Goal: Transaction & Acquisition: Purchase product/service

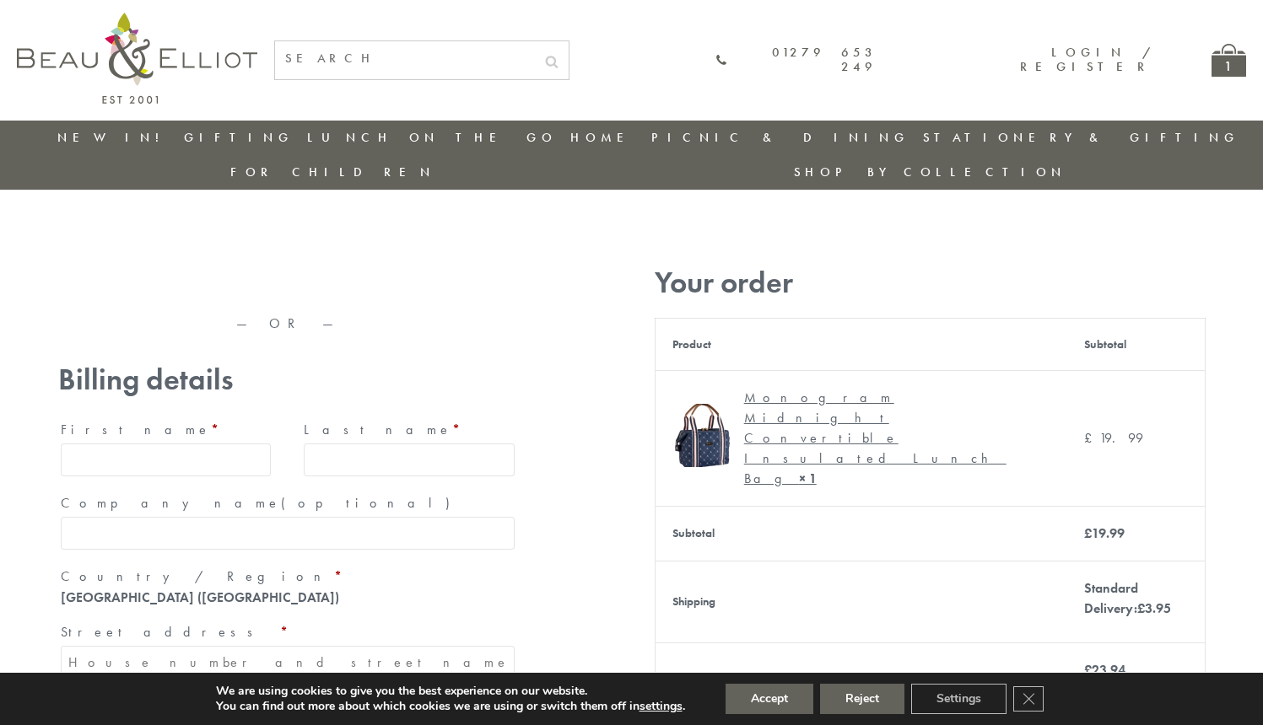
type input "maria33@yahoo.com"
type input "Maria"
type input "Williams"
type input "23, Scottsdale, Happytown"
type input "London"
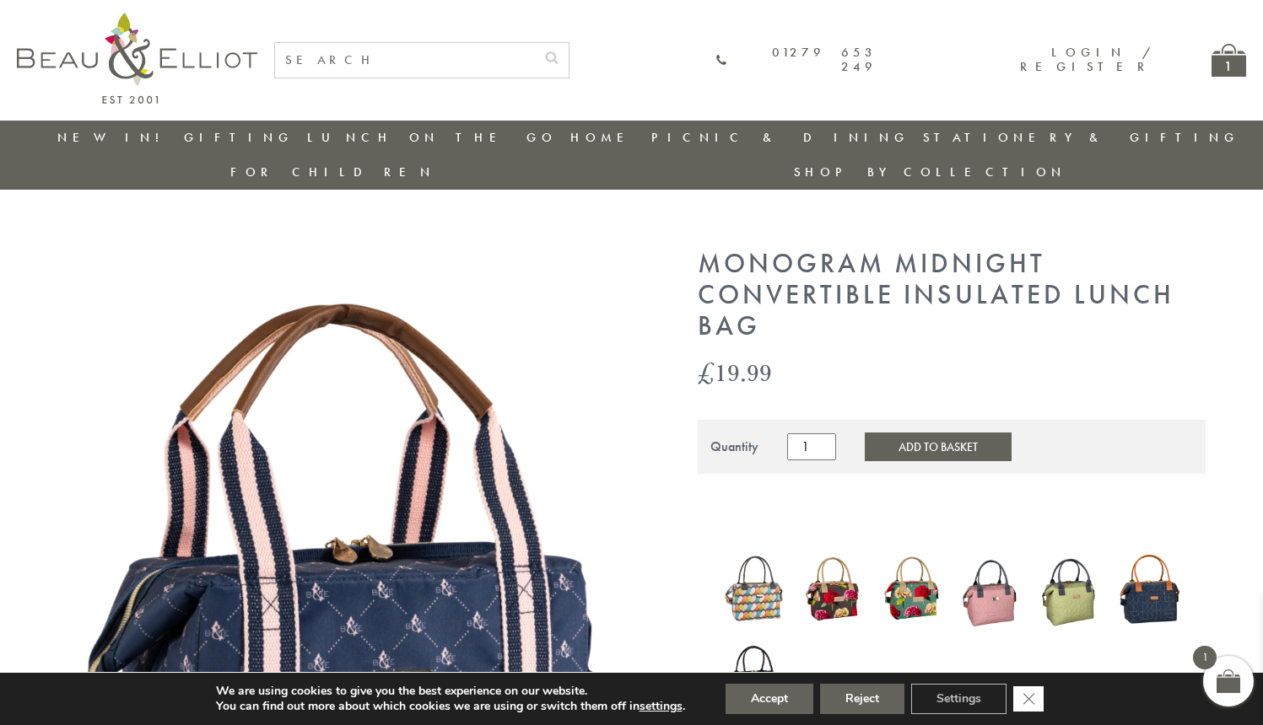
click at [1030, 699] on icon "Close GDPR Cookie Banner" at bounding box center [1028, 698] width 30 height 25
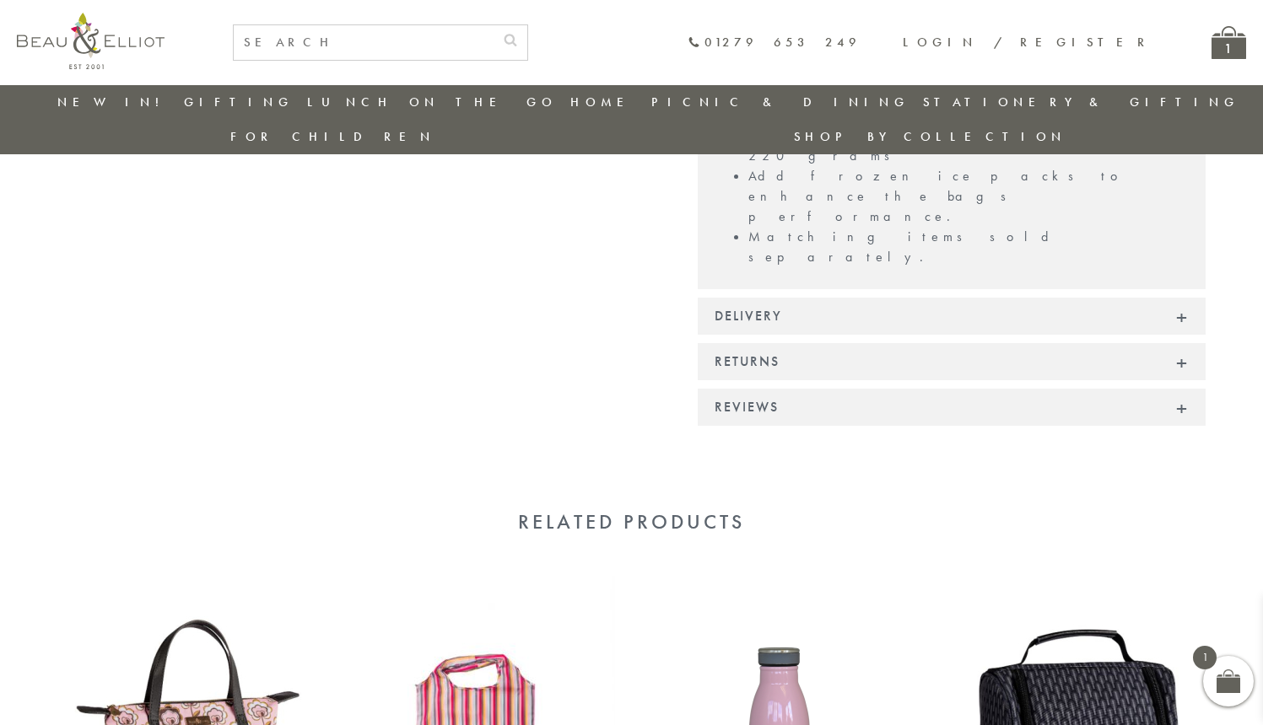
scroll to position [1419, 0]
